Goal: Task Accomplishment & Management: Use online tool/utility

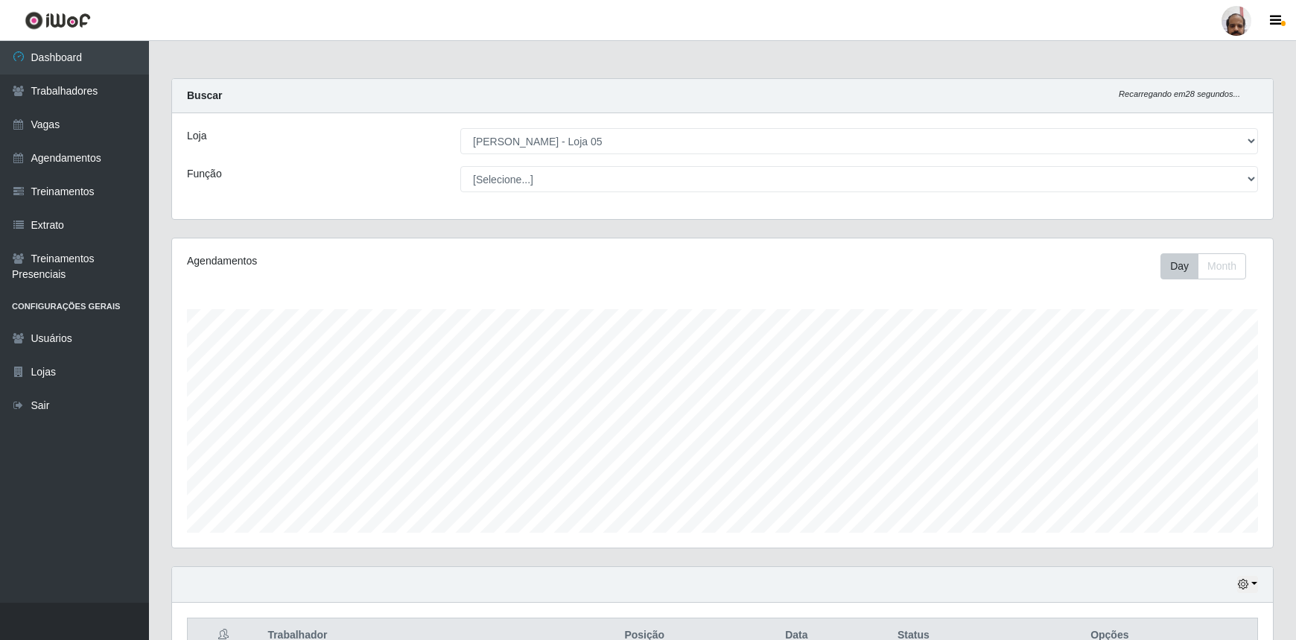
select select "252"
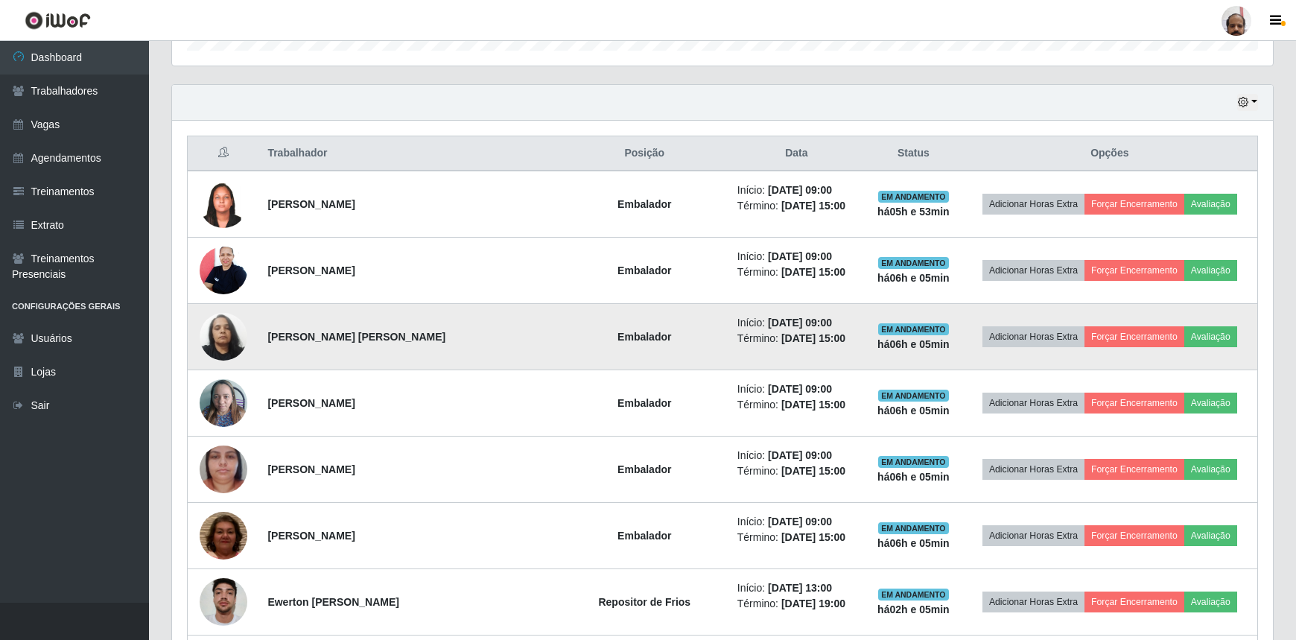
scroll to position [489, 0]
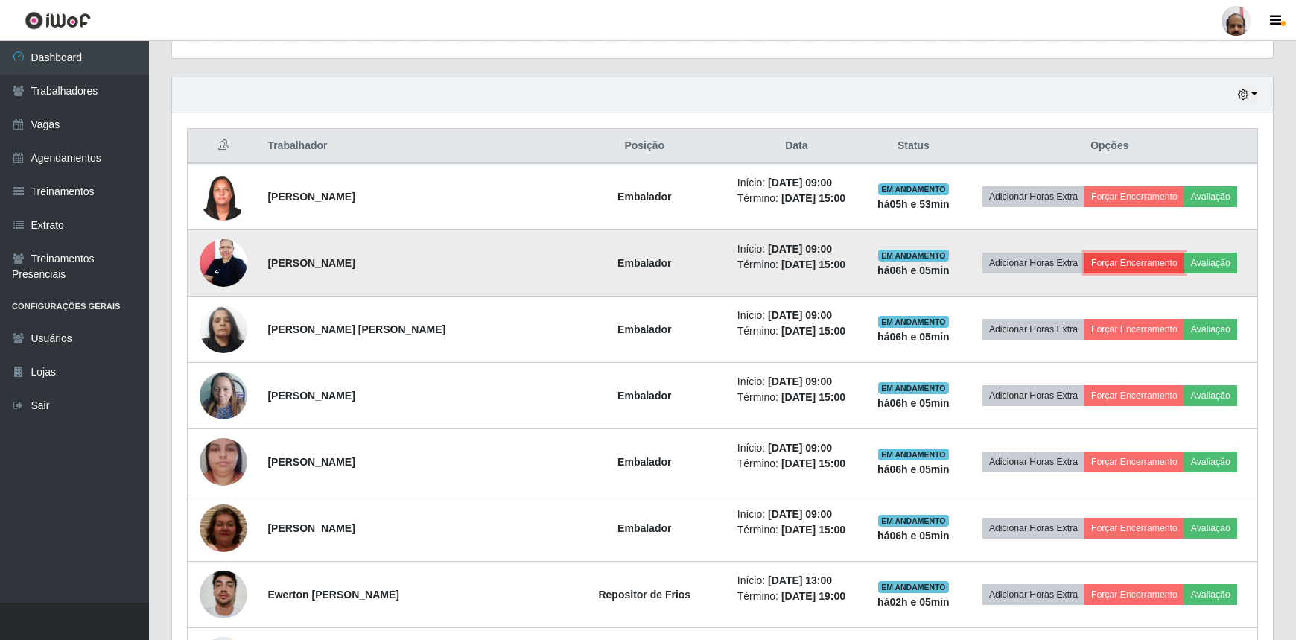
click at [1117, 261] on button "Forçar Encerramento" at bounding box center [1134, 262] width 100 height 21
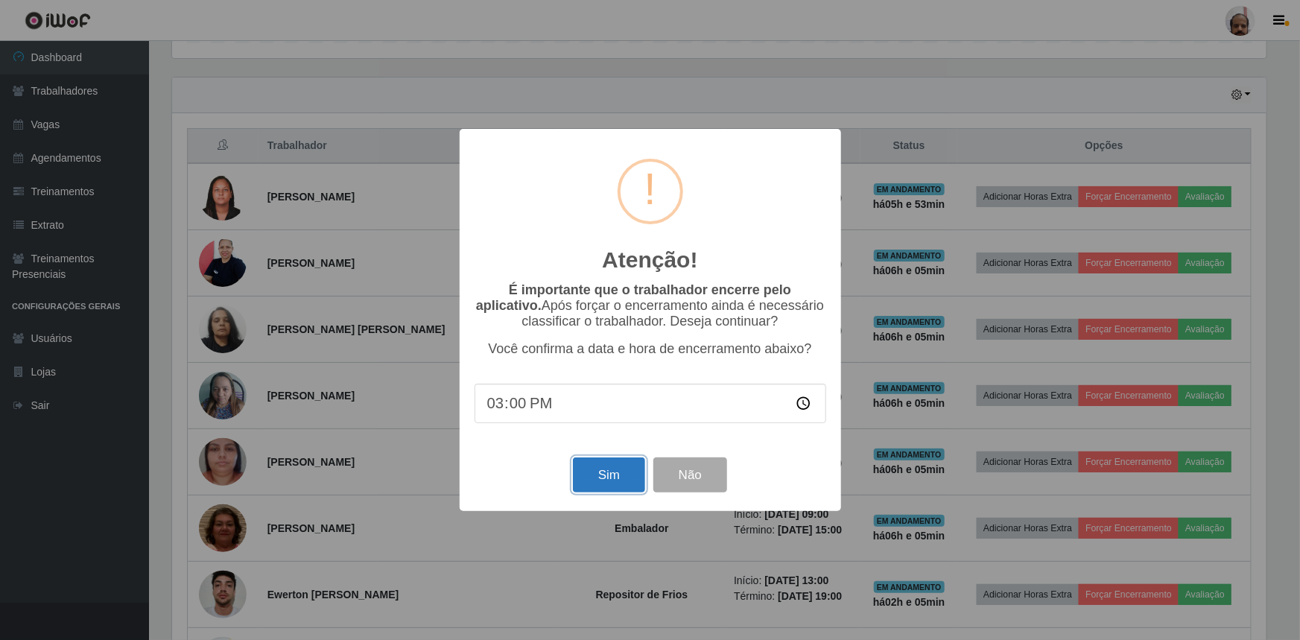
click at [608, 479] on button "Sim" at bounding box center [609, 474] width 72 height 35
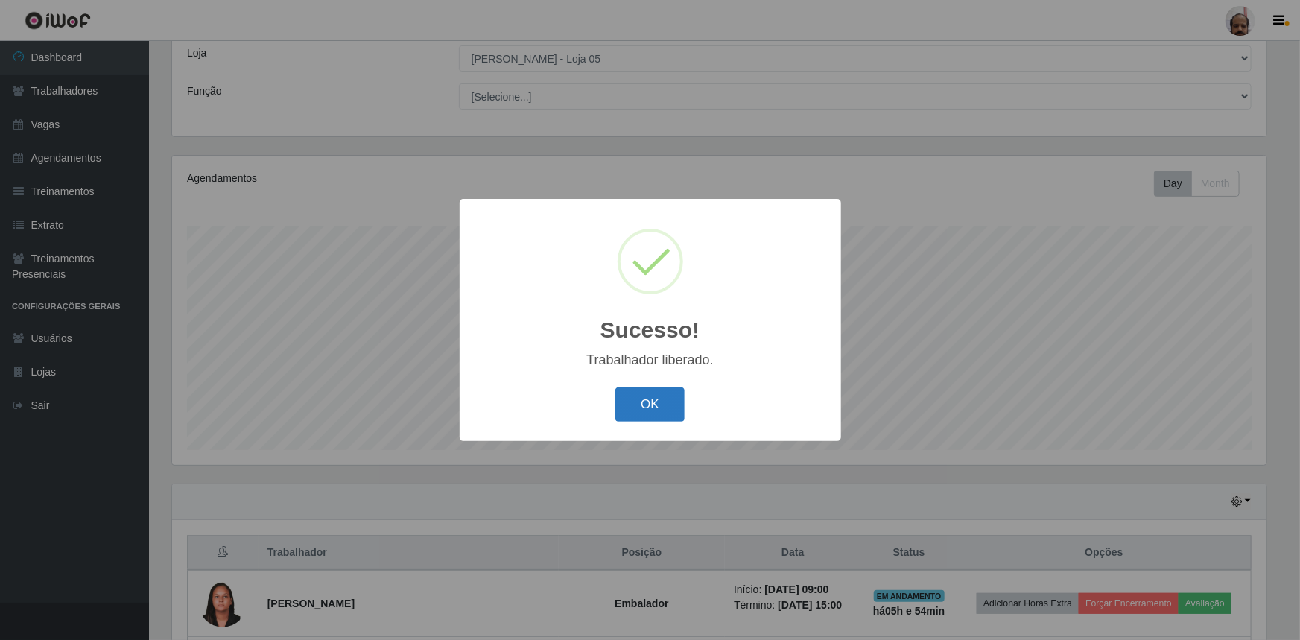
click at [639, 417] on button "OK" at bounding box center [649, 404] width 69 height 35
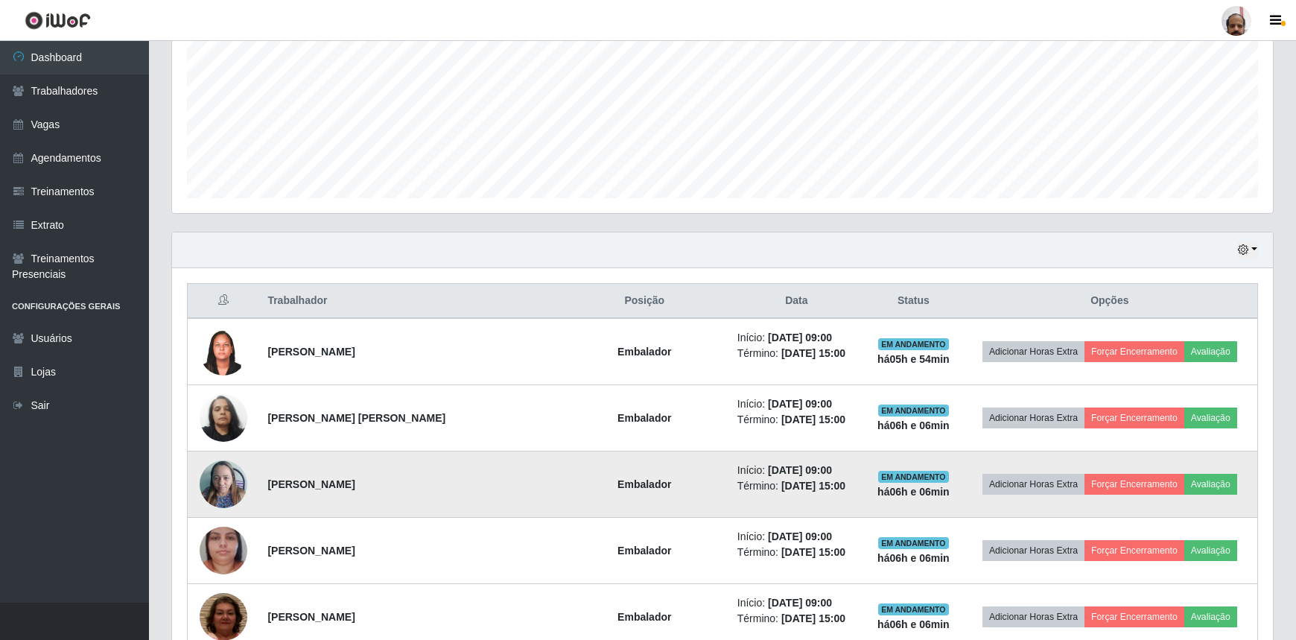
scroll to position [489, 0]
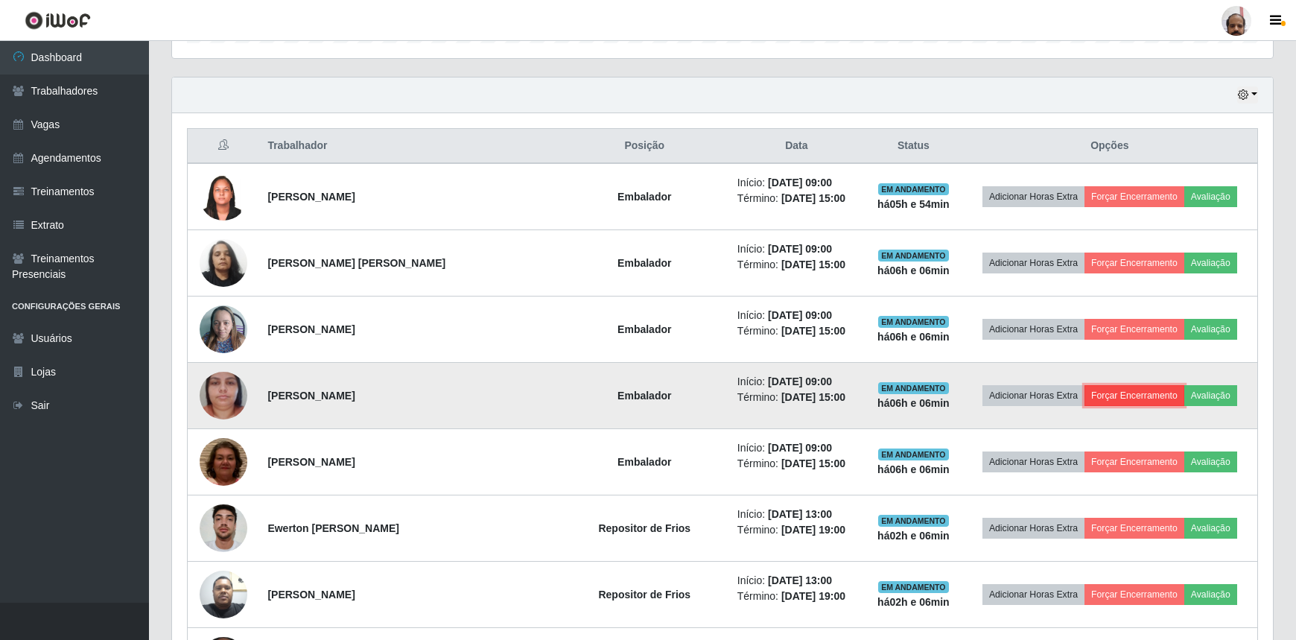
click at [1116, 389] on button "Forçar Encerramento" at bounding box center [1134, 395] width 100 height 21
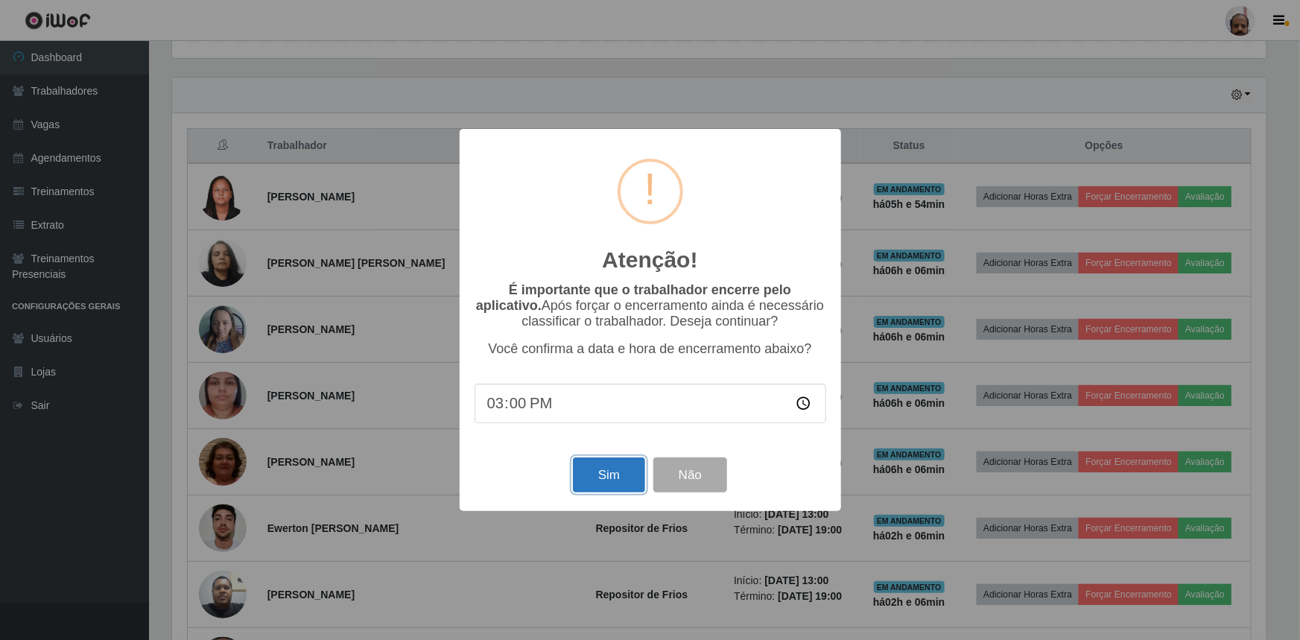
click at [600, 476] on button "Sim" at bounding box center [609, 474] width 72 height 35
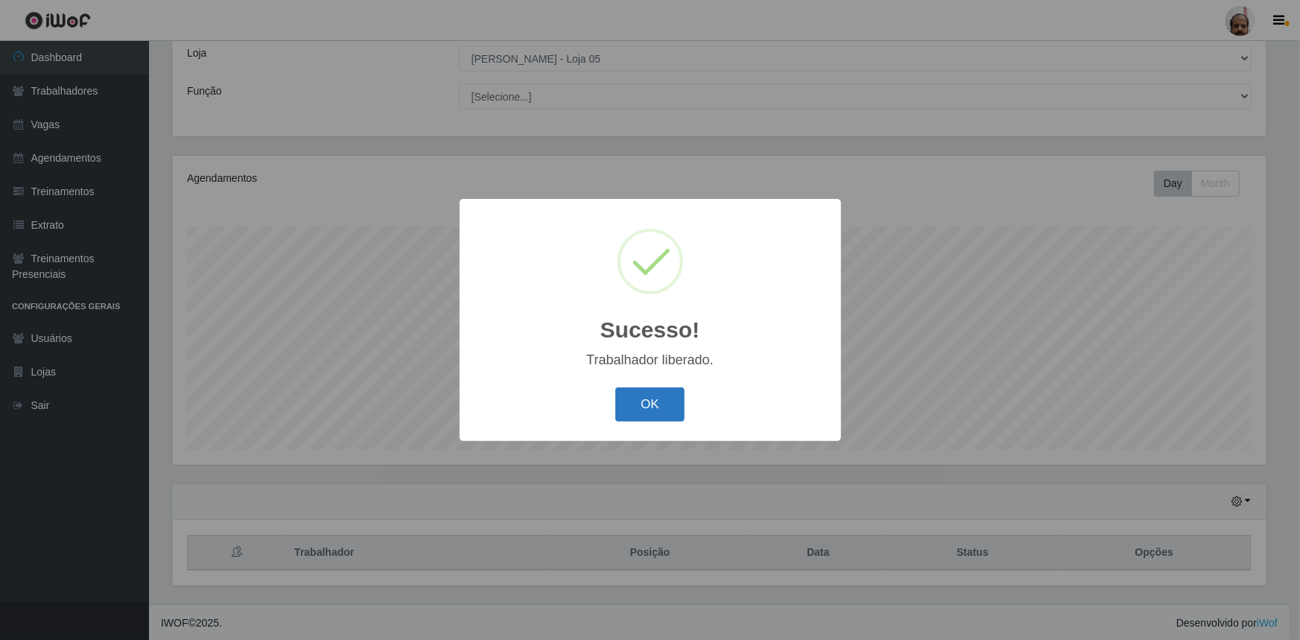
click at [626, 404] on button "OK" at bounding box center [649, 404] width 69 height 35
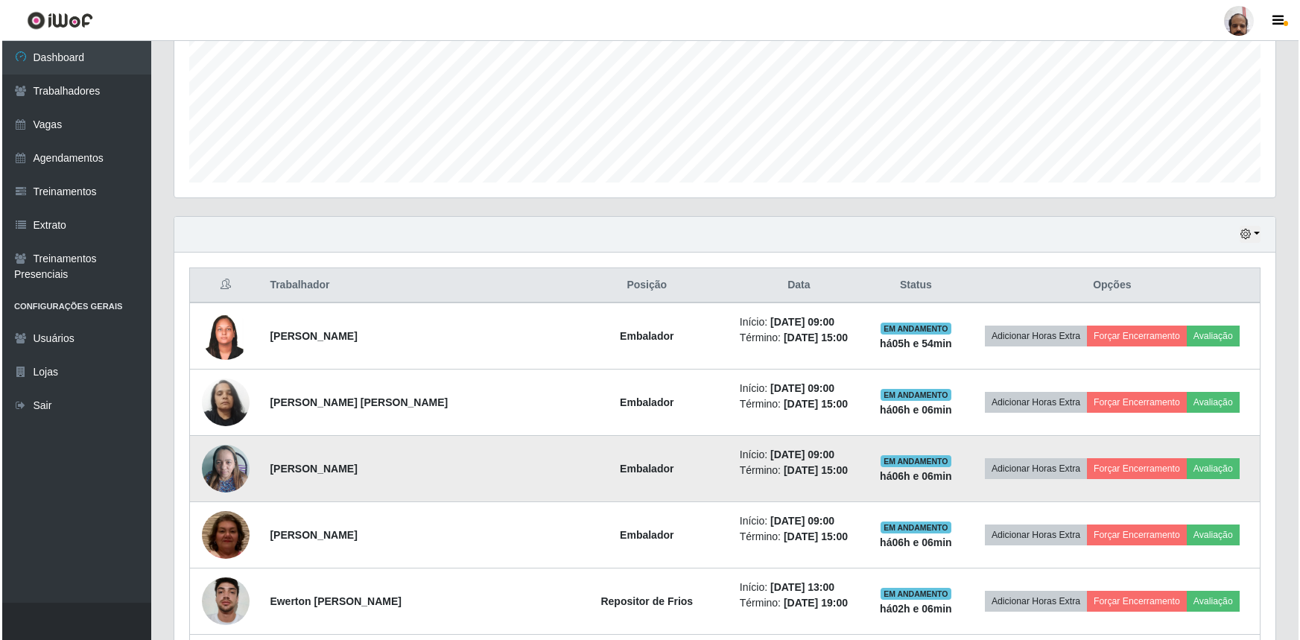
scroll to position [422, 0]
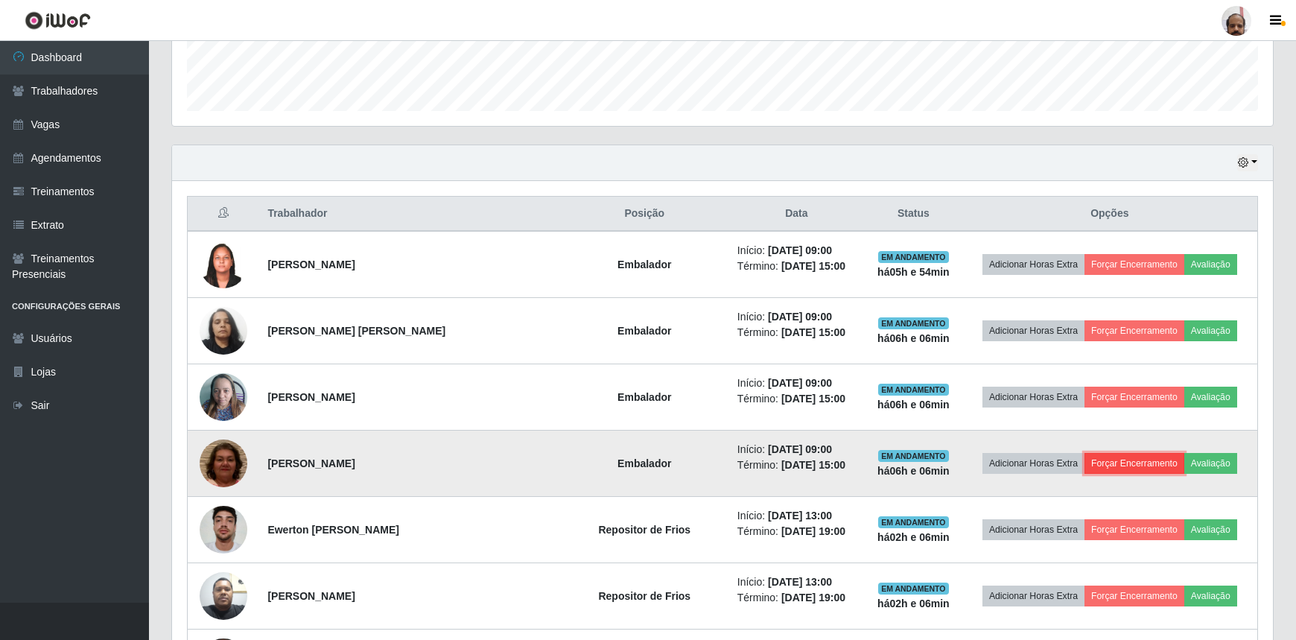
click at [1125, 459] on button "Forçar Encerramento" at bounding box center [1134, 463] width 100 height 21
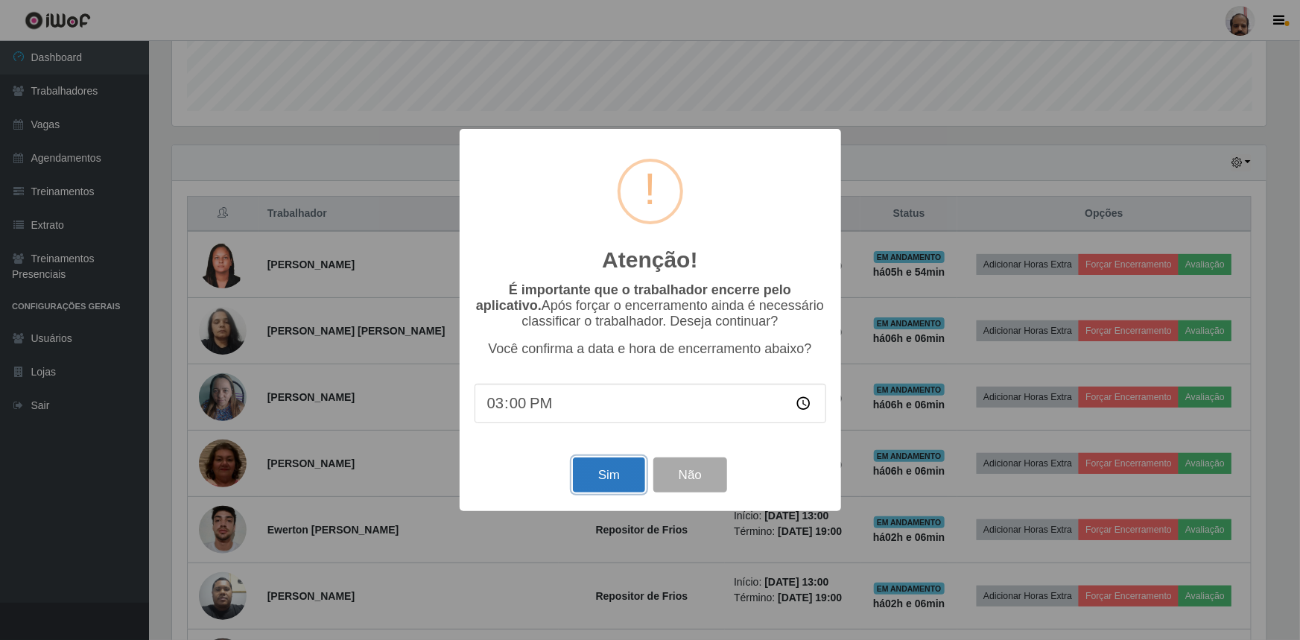
click at [623, 483] on button "Sim" at bounding box center [609, 474] width 72 height 35
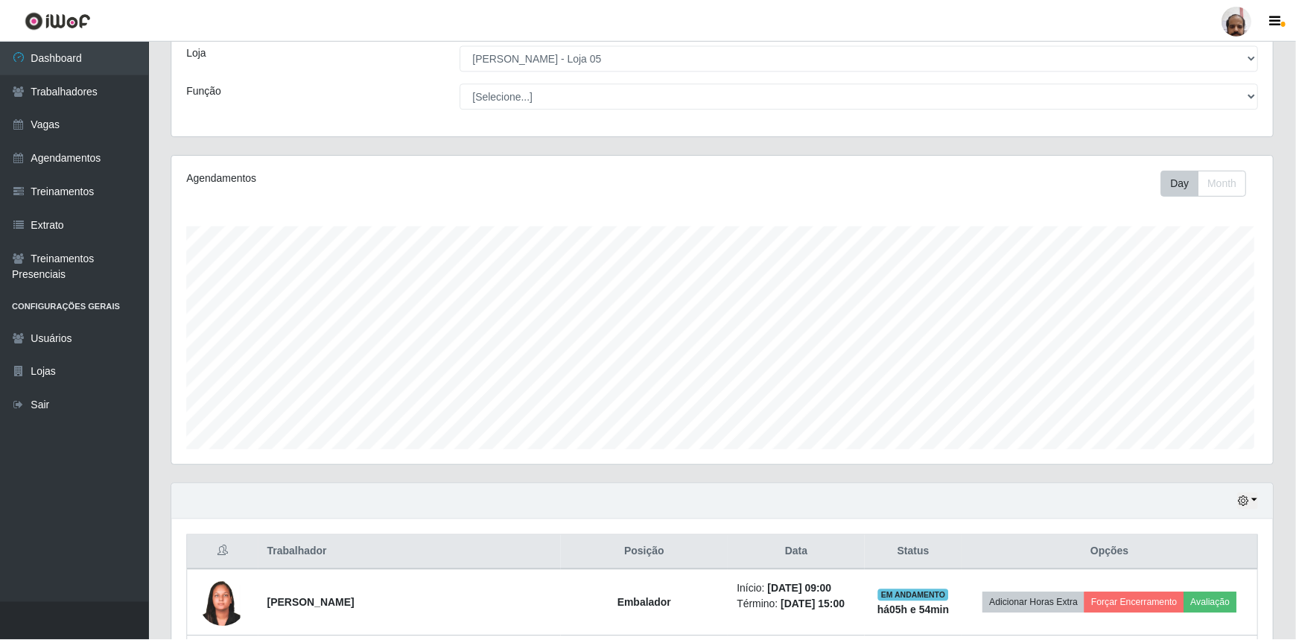
scroll to position [0, 0]
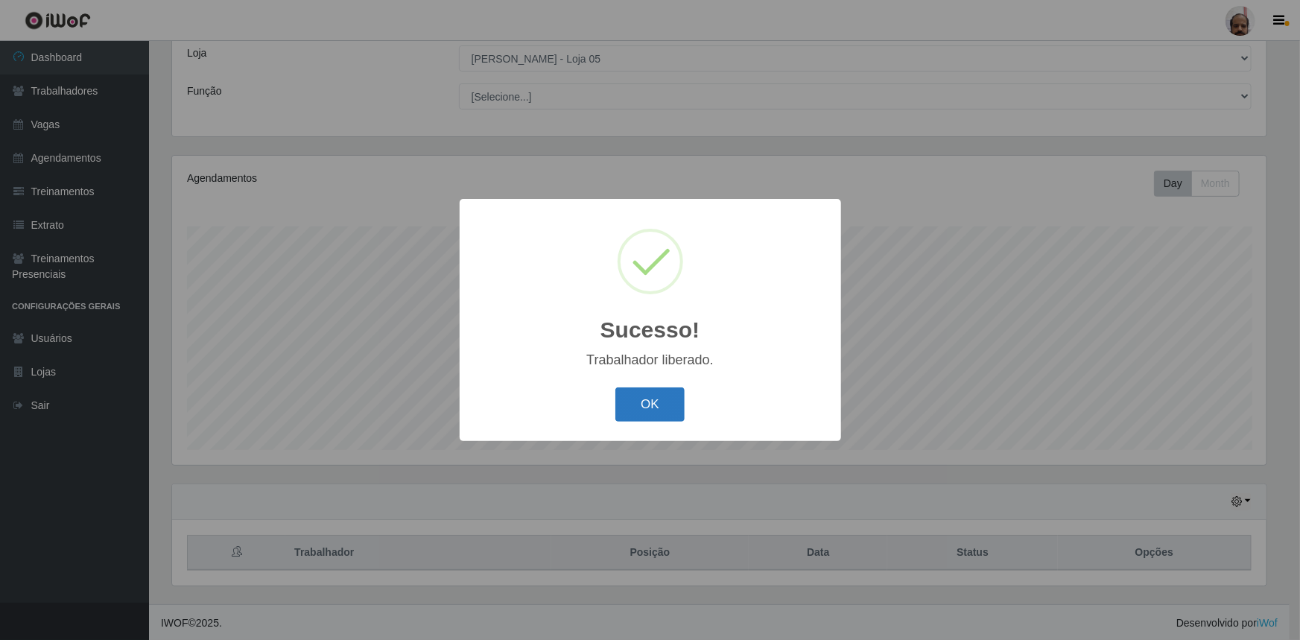
click at [638, 419] on button "OK" at bounding box center [649, 404] width 69 height 35
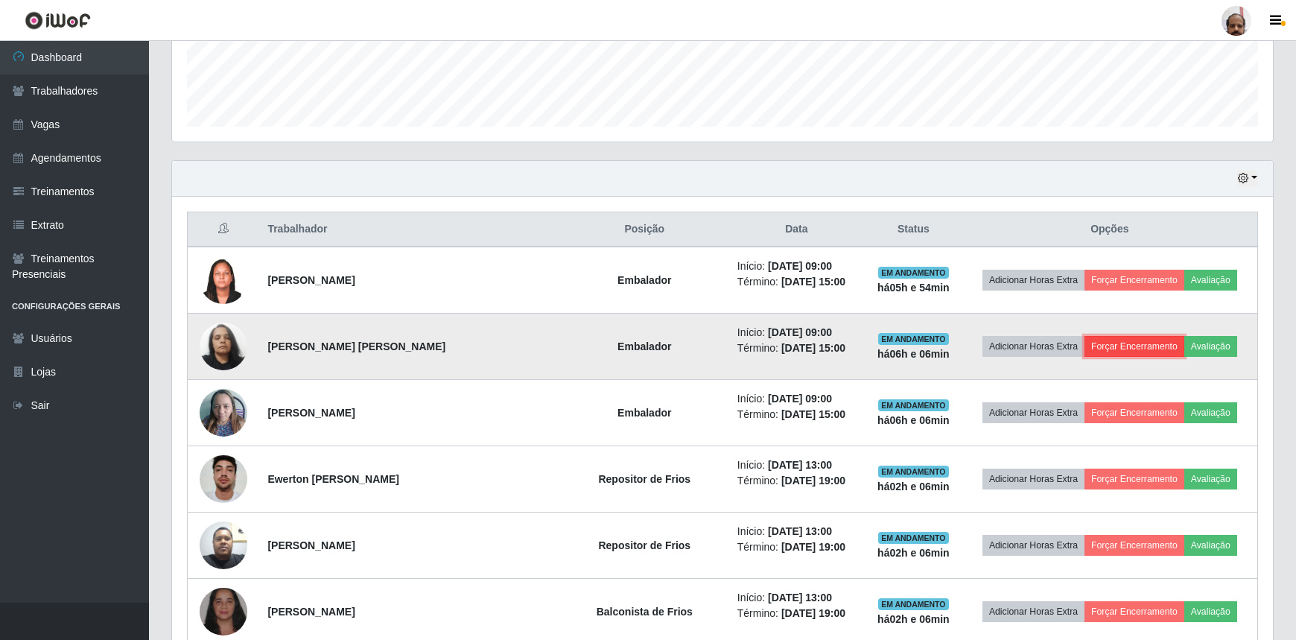
click at [1132, 346] on button "Forçar Encerramento" at bounding box center [1134, 346] width 100 height 21
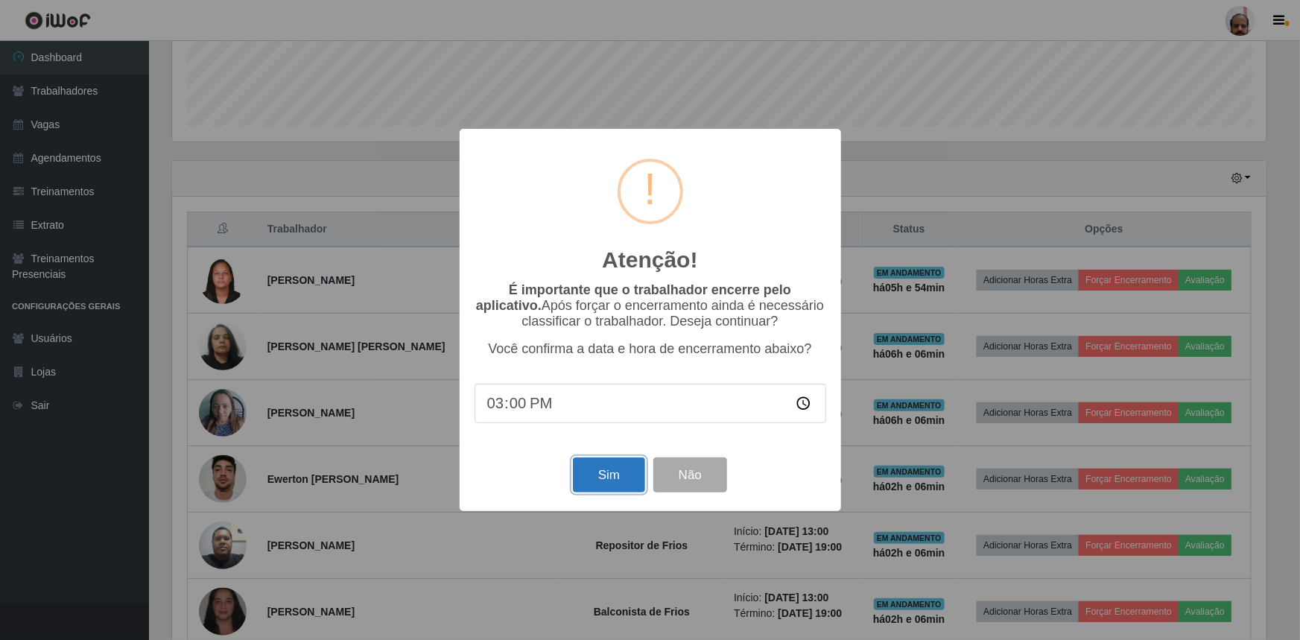
click at [608, 475] on button "Sim" at bounding box center [609, 474] width 72 height 35
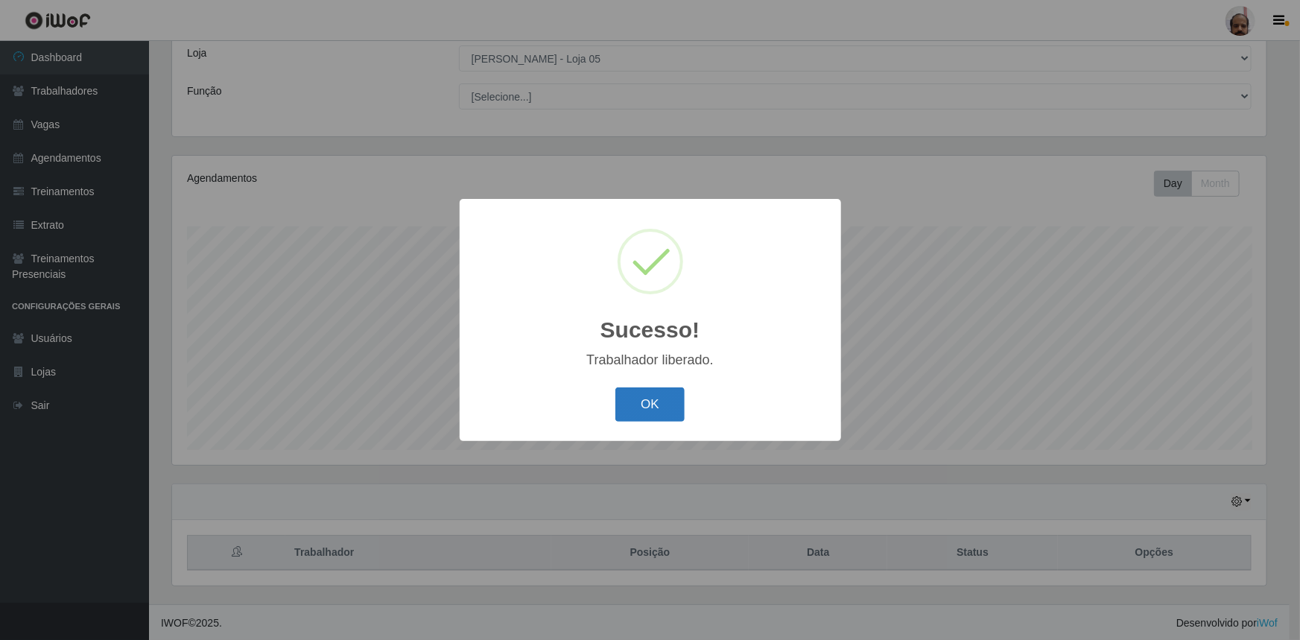
click at [652, 409] on button "OK" at bounding box center [649, 404] width 69 height 35
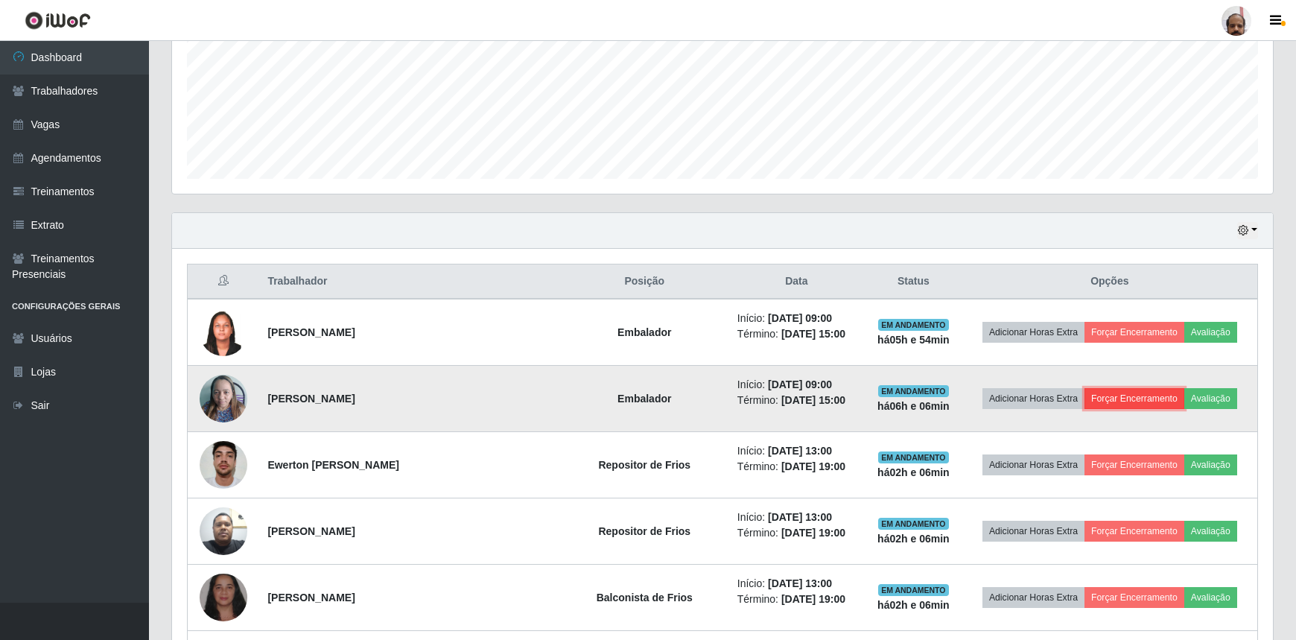
click at [1104, 394] on button "Forçar Encerramento" at bounding box center [1134, 398] width 100 height 21
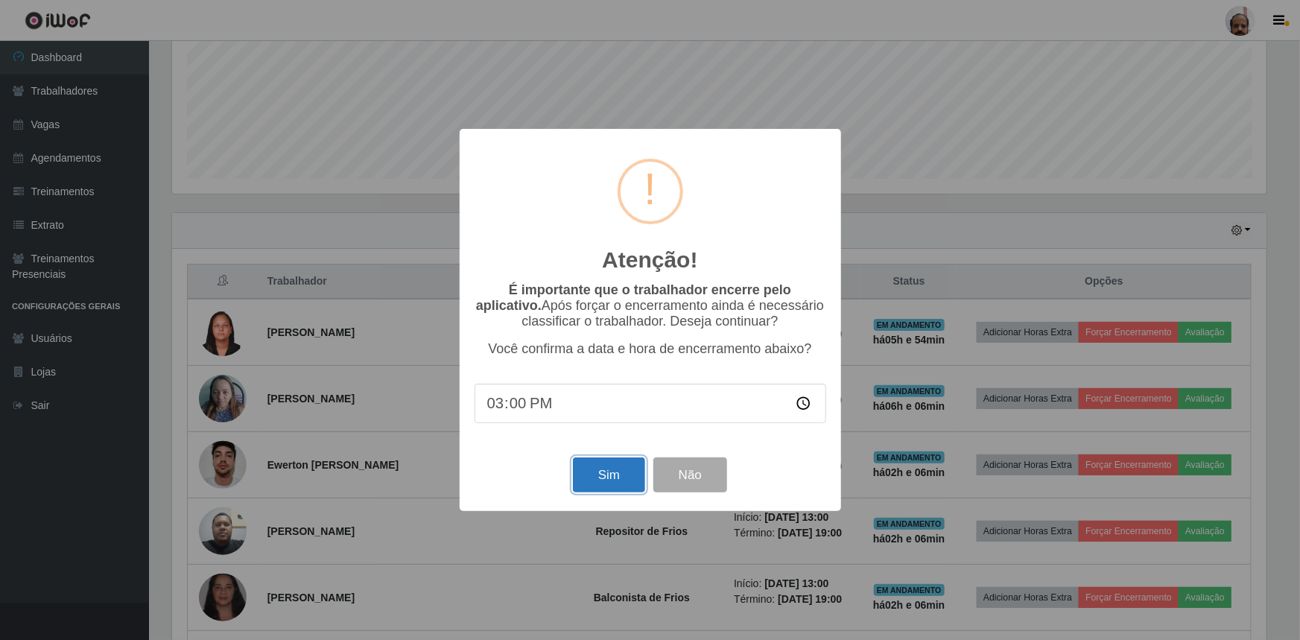
click at [575, 472] on button "Sim" at bounding box center [609, 474] width 72 height 35
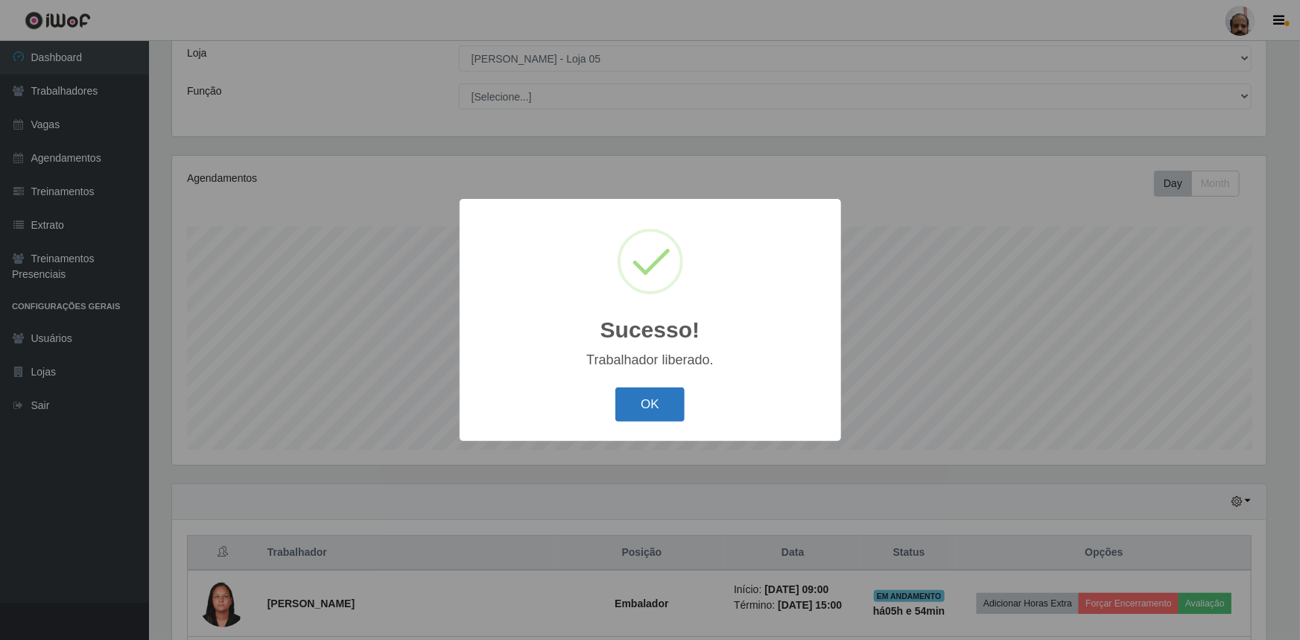
click at [671, 419] on button "OK" at bounding box center [649, 404] width 69 height 35
